Goal: Task Accomplishment & Management: Use online tool/utility

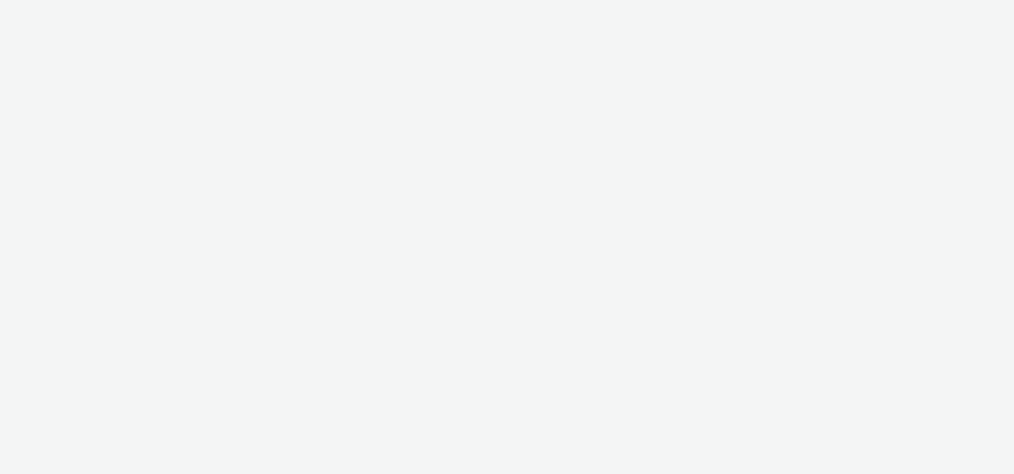
select select "d57a0b46-ef33-4938-977b-e6d07593e41f"
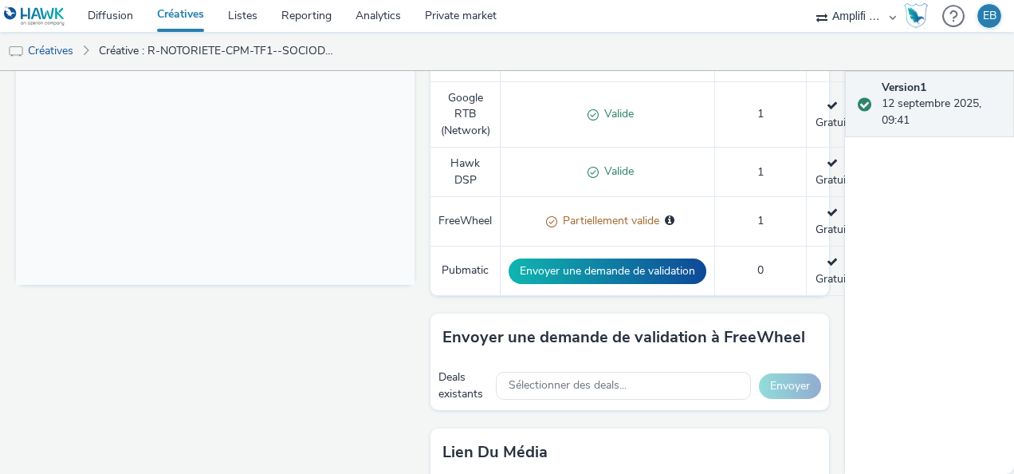
scroll to position [761, 0]
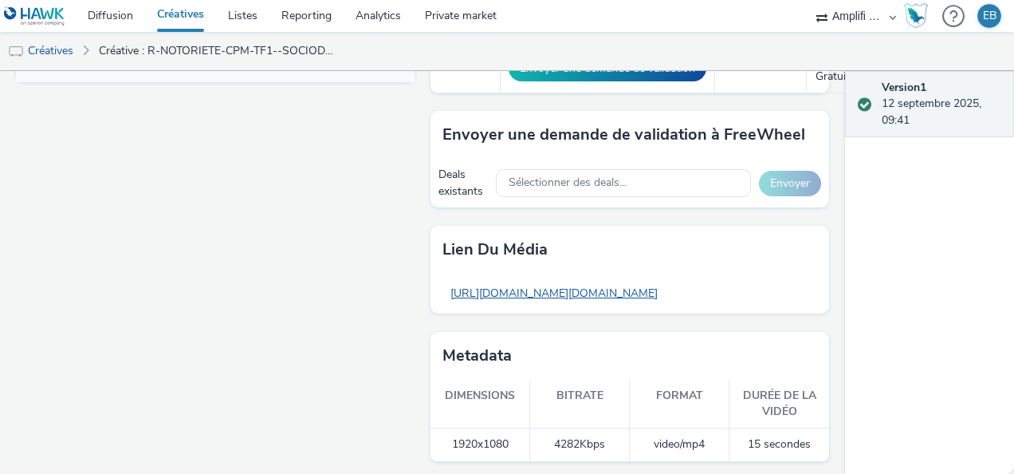
click at [529, 297] on link "https://tabmo-cdn.s3.eu-west-1.amazonaws.com/hawk.tabmo.io/organizations/7e5d39…" at bounding box center [554, 292] width 223 height 31
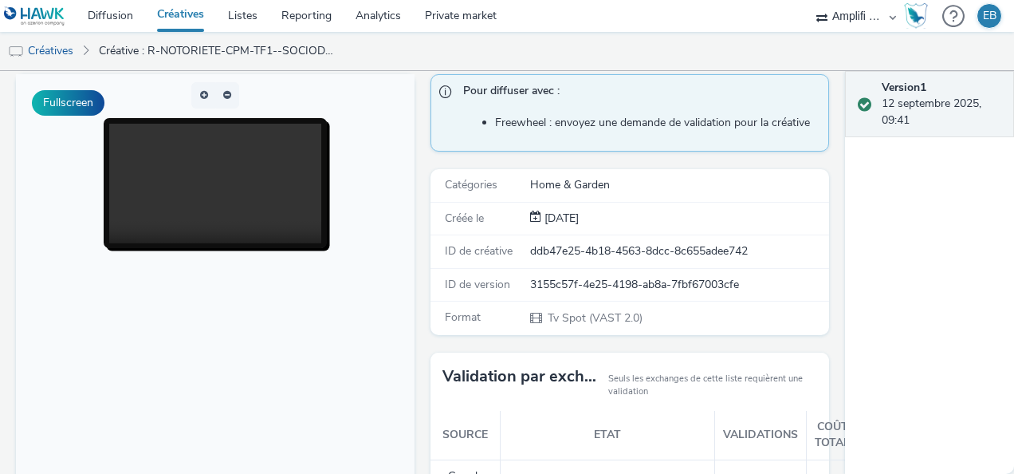
scroll to position [0, 0]
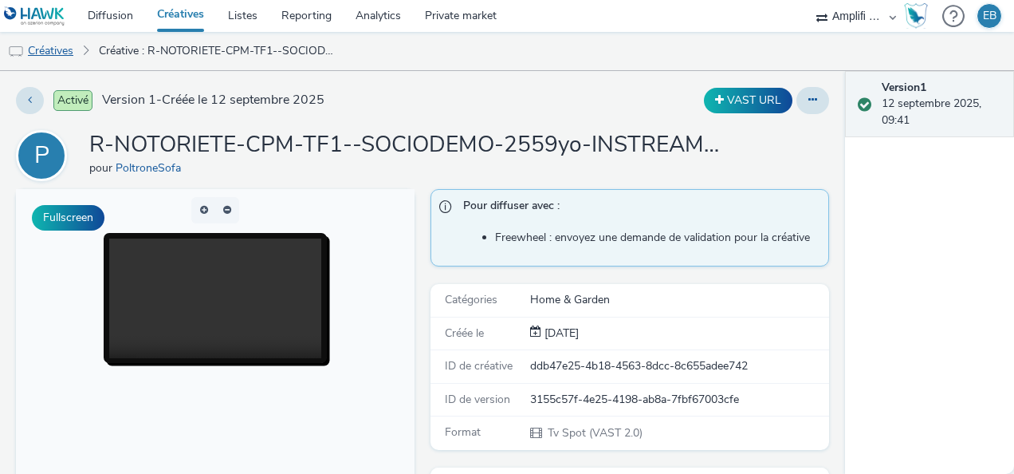
click at [78, 51] on link "Créatives" at bounding box center [40, 51] width 81 height 38
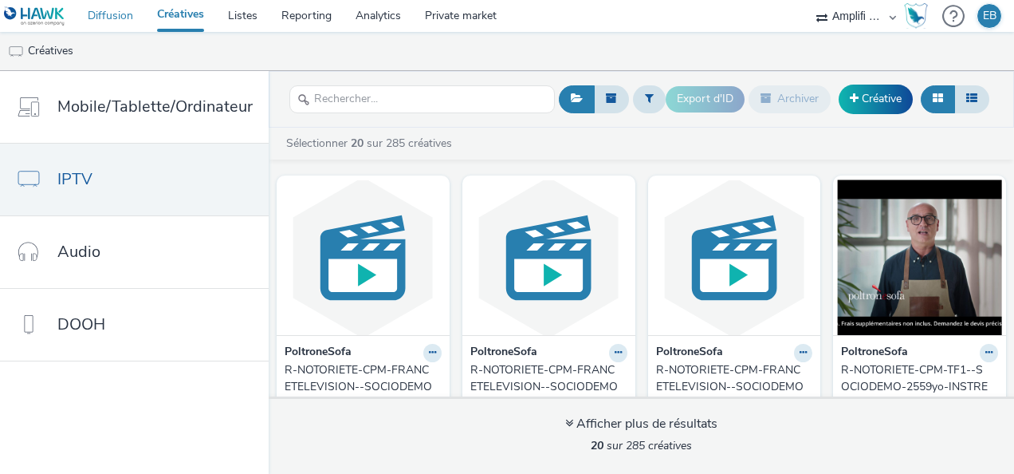
click at [132, 14] on link "Diffusion" at bounding box center [110, 16] width 69 height 32
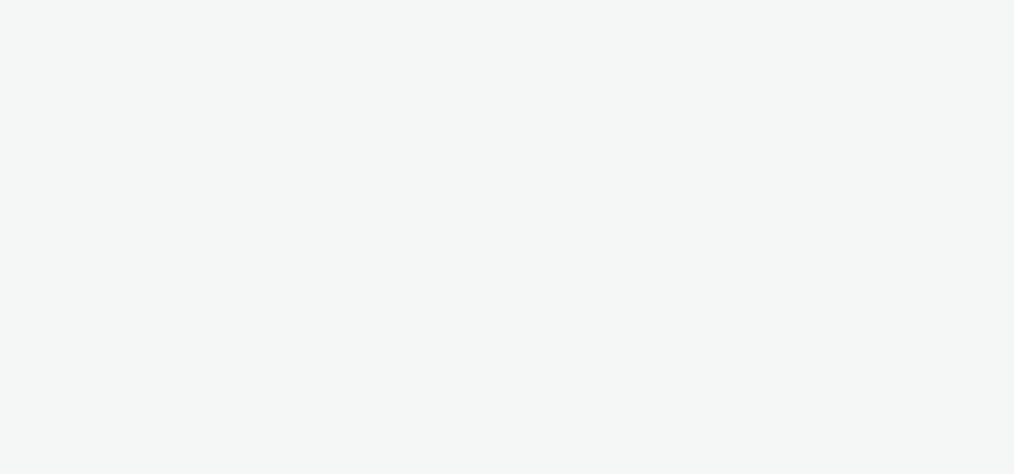
select select "d57a0b46-ef33-4938-977b-e6d07593e41f"
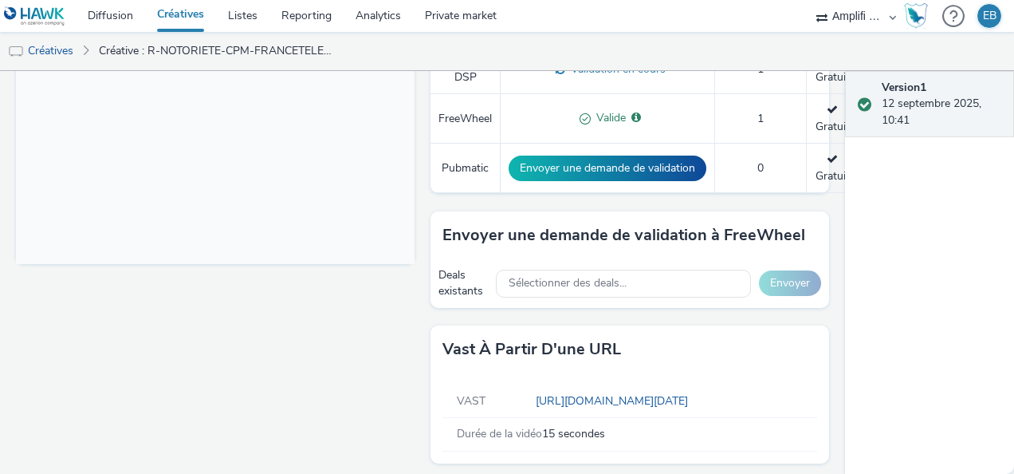
scroll to position [581, 0]
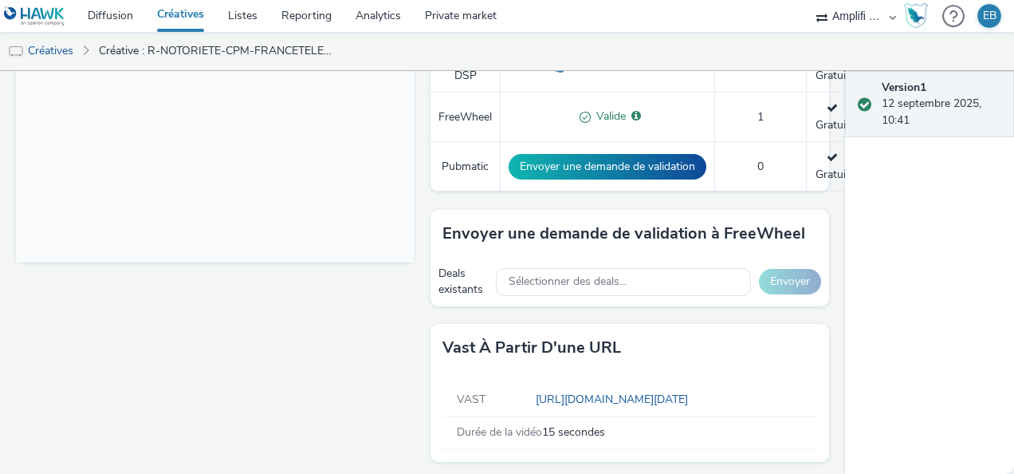
click at [563, 409] on div "VAST [URL][DOMAIN_NAME][DATE]" at bounding box center [630, 400] width 375 height 33
click at [563, 392] on link "[URL][DOMAIN_NAME][DATE]" at bounding box center [615, 399] width 159 height 15
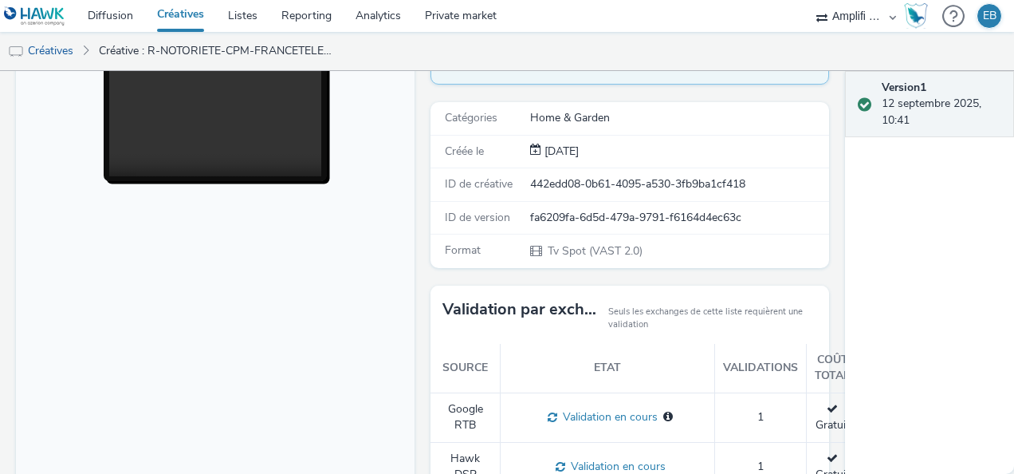
scroll to position [0, 0]
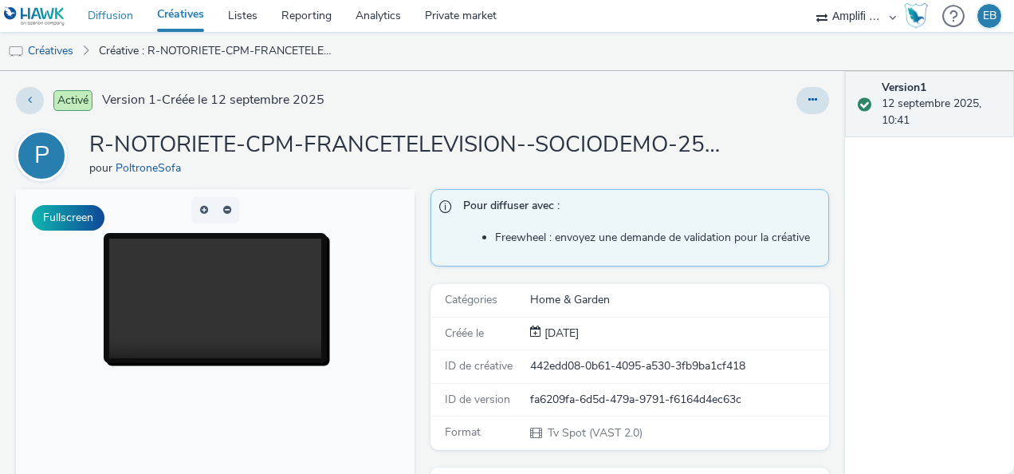
click at [100, 12] on link "Diffusion" at bounding box center [110, 16] width 69 height 32
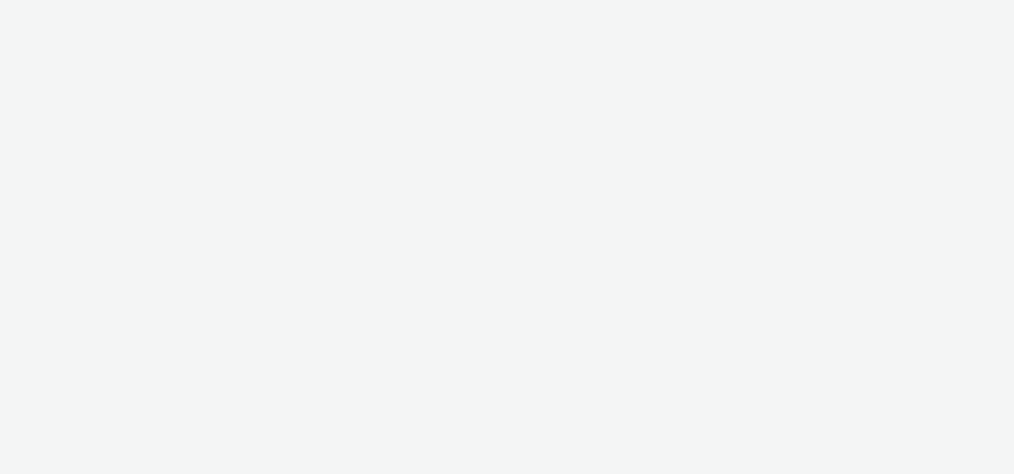
select select "d57a0b46-ef33-4938-977b-e6d07593e41f"
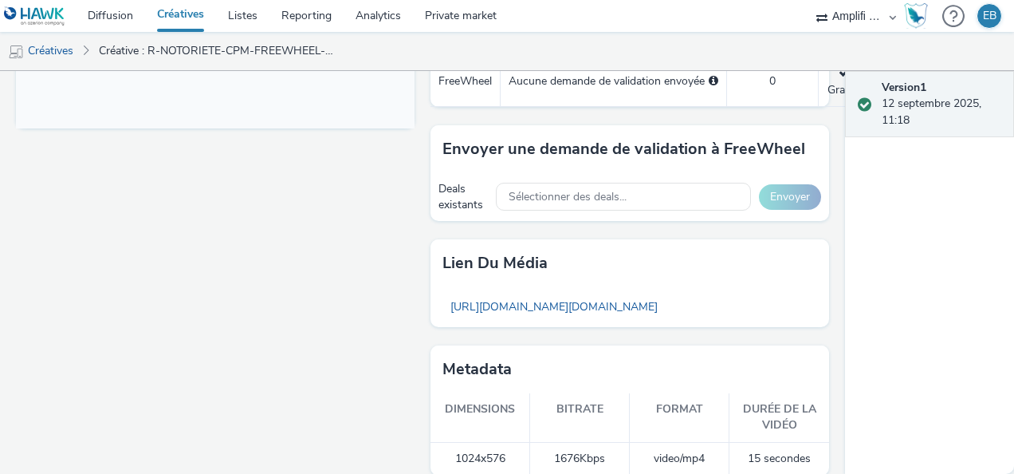
scroll to position [718, 0]
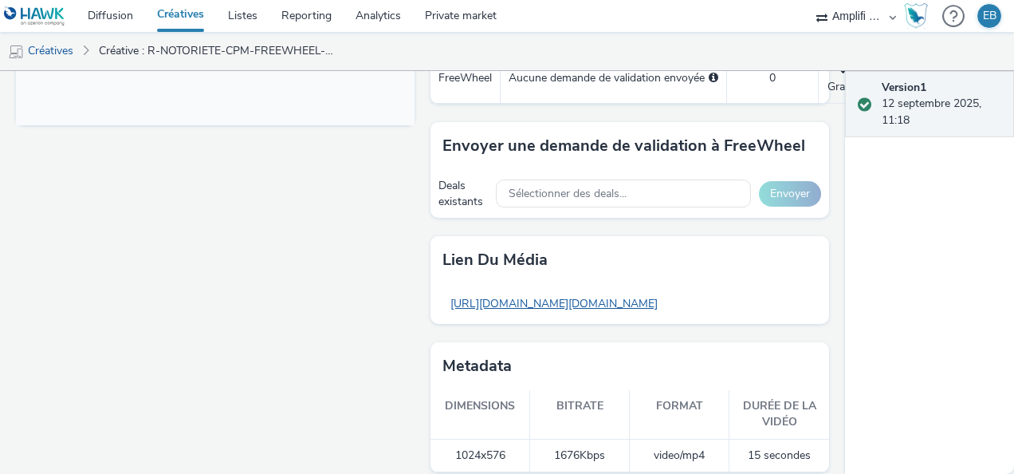
click at [630, 301] on link "https://tabmo-cdn.s3.eu-west-1.amazonaws.com/hawk.tabmo.io/organizations/7e5d39…" at bounding box center [554, 303] width 223 height 31
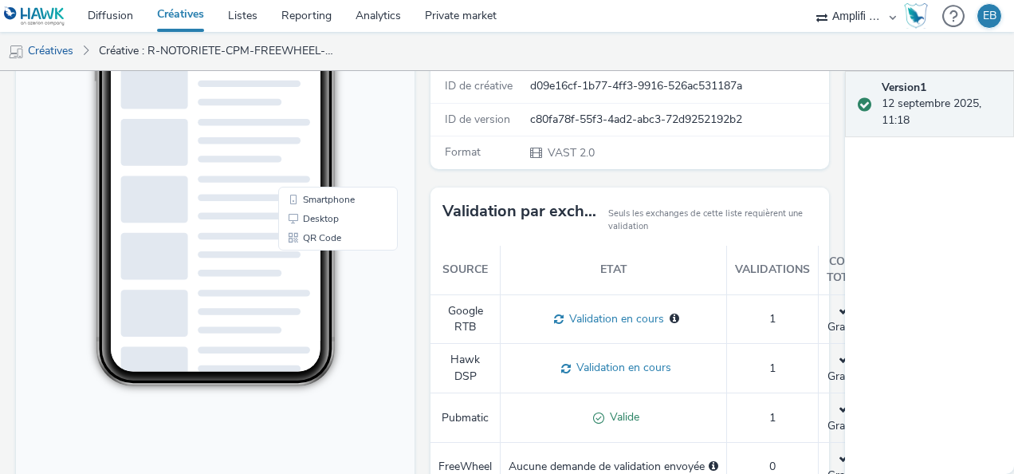
scroll to position [0, 0]
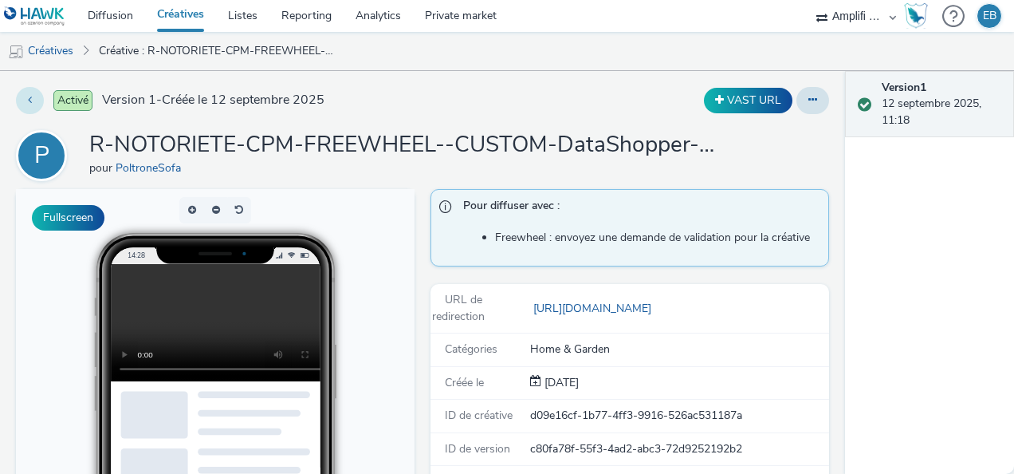
click at [35, 95] on button at bounding box center [30, 100] width 28 height 27
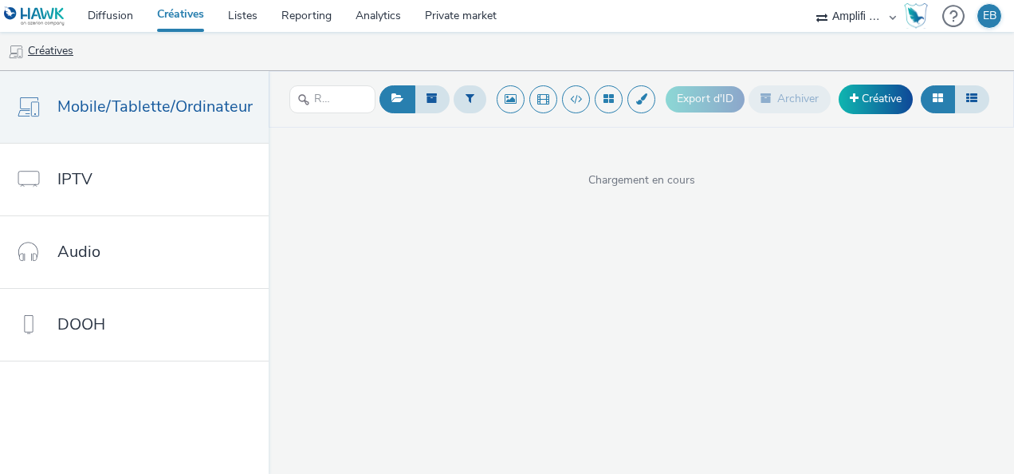
click at [70, 52] on link "Créatives" at bounding box center [40, 51] width 81 height 38
click at [124, 12] on link "Diffusion" at bounding box center [110, 16] width 69 height 32
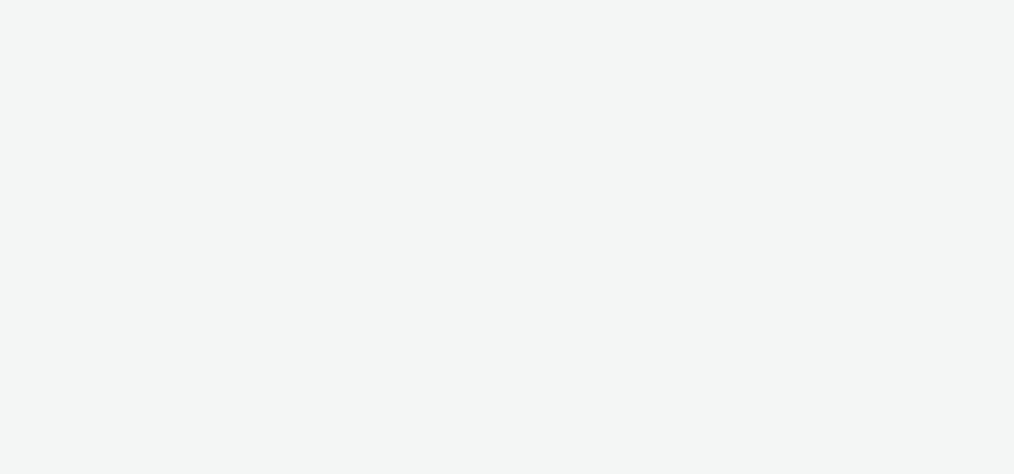
select select "d57a0b46-ef33-4938-977b-e6d07593e41f"
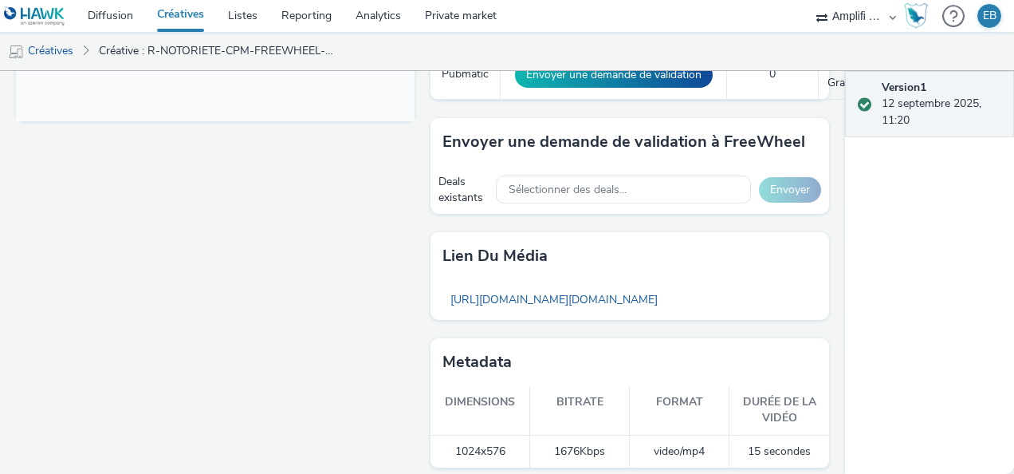
scroll to position [728, 0]
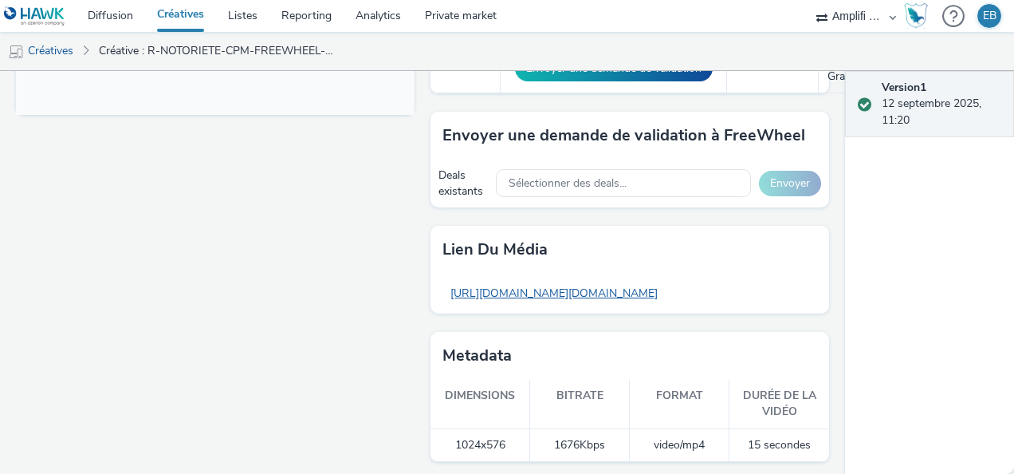
click at [553, 290] on link "https://tabmo-cdn.s3.eu-west-1.amazonaws.com/hawk.tabmo.io/organizations/7e5d39…" at bounding box center [554, 292] width 223 height 31
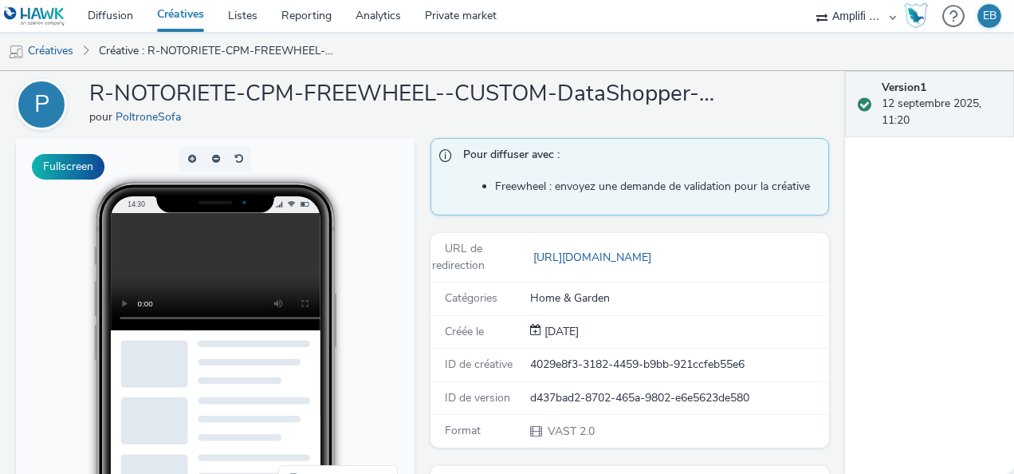
scroll to position [0, 0]
